Goal: Task Accomplishment & Management: Manage account settings

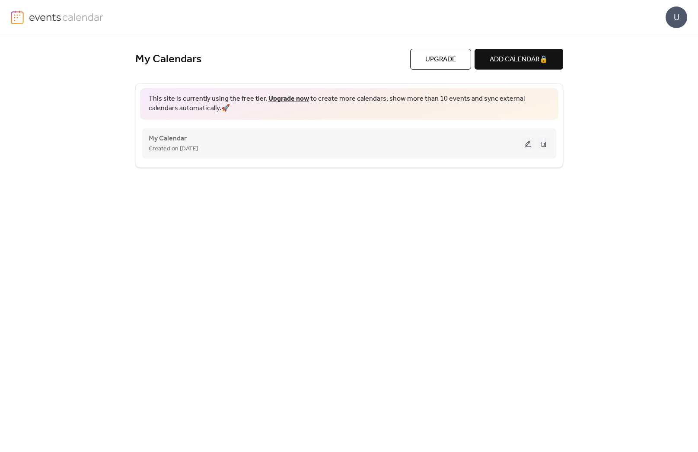
click at [162, 154] on span "Created on [DATE]" at bounding box center [173, 149] width 49 height 10
click at [526, 143] on button at bounding box center [528, 143] width 12 height 13
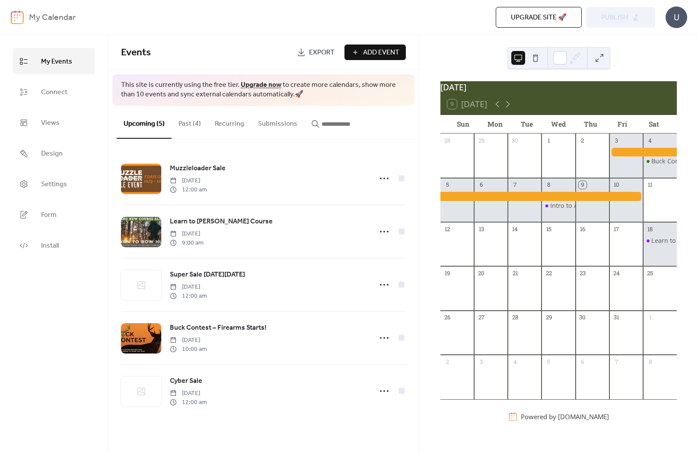
click at [45, 15] on b "My Calendar" at bounding box center [52, 18] width 47 height 16
click at [156, 26] on div "My Calendar Upgrade site 🚀 Preview Publish U" at bounding box center [349, 17] width 676 height 35
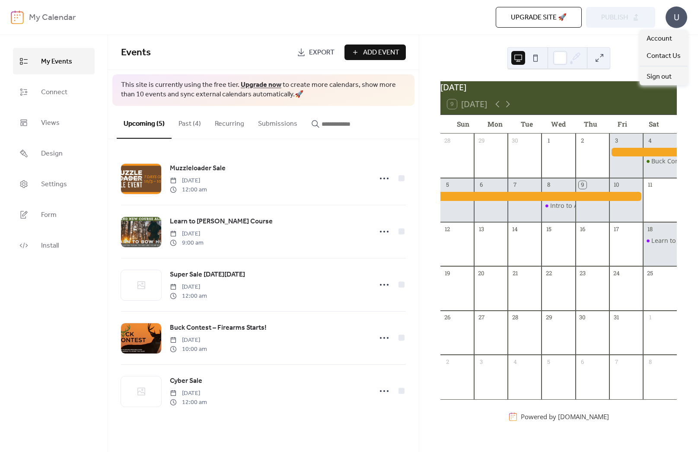
click at [671, 20] on div "U" at bounding box center [677, 17] width 22 height 22
drag, startPoint x: 168, startPoint y: 33, endPoint x: 172, endPoint y: 32, distance: 4.4
click at [169, 33] on div "My Calendar Upgrade site 🚀 Preview Publish U" at bounding box center [349, 17] width 676 height 35
click at [54, 188] on span "Settings" at bounding box center [54, 184] width 26 height 13
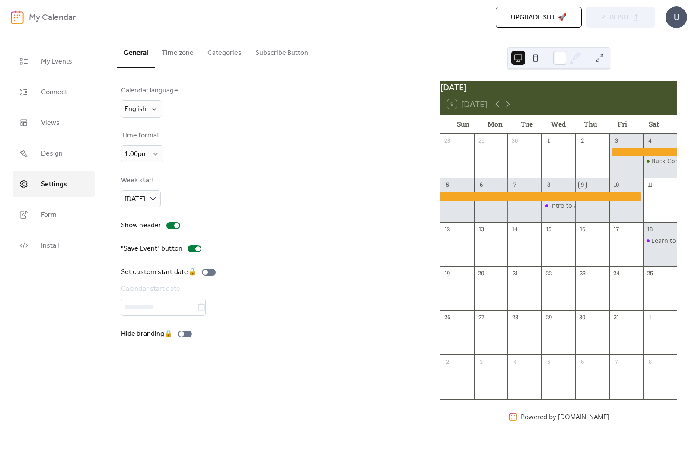
click at [273, 33] on div "My Calendar Upgrade site 🚀 Preview Publish U" at bounding box center [349, 17] width 676 height 35
click at [54, 67] on span "My Events" at bounding box center [56, 61] width 31 height 13
